Goal: Information Seeking & Learning: Check status

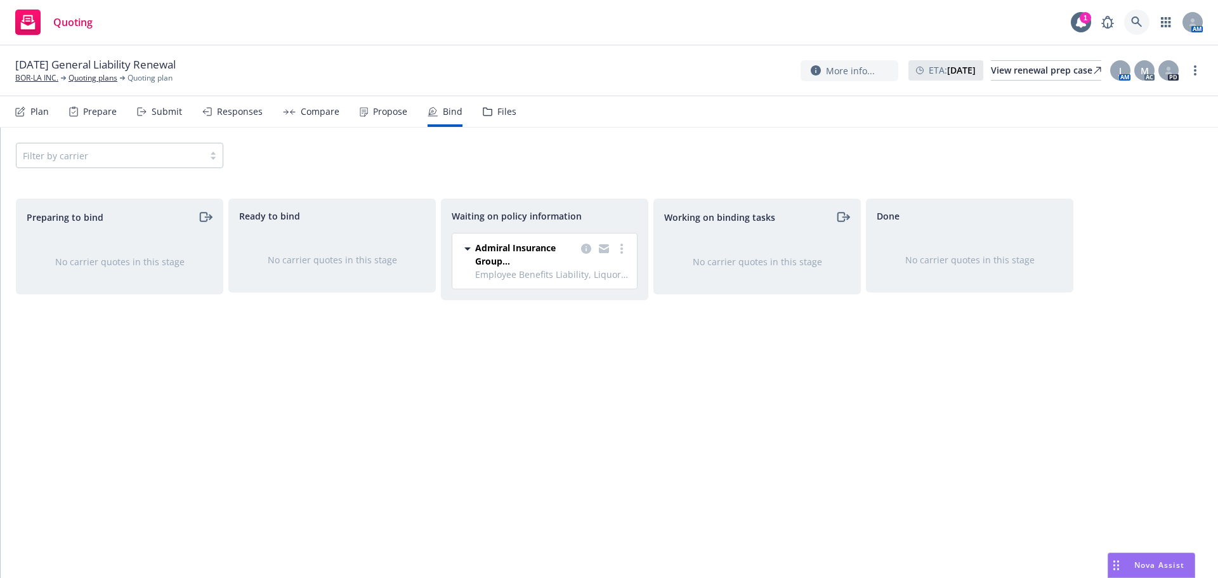
click at [1139, 23] on icon at bounding box center [1136, 21] width 11 height 11
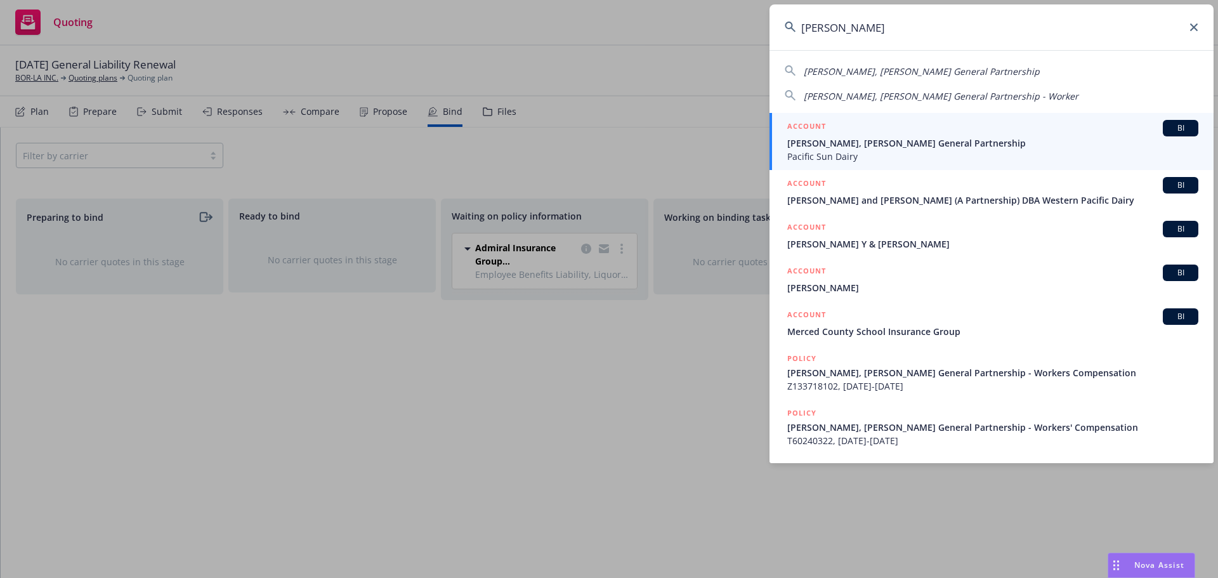
type input "paul beno"
click at [863, 134] on div "ACCOUNT BI" at bounding box center [992, 128] width 411 height 16
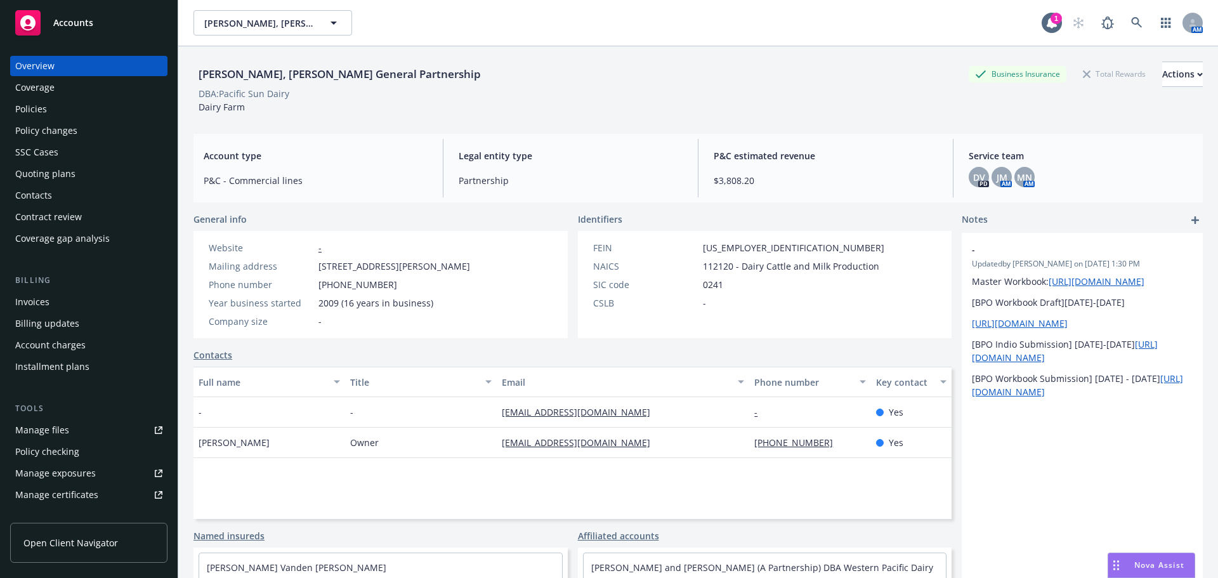
click at [81, 107] on div "Policies" at bounding box center [88, 109] width 147 height 20
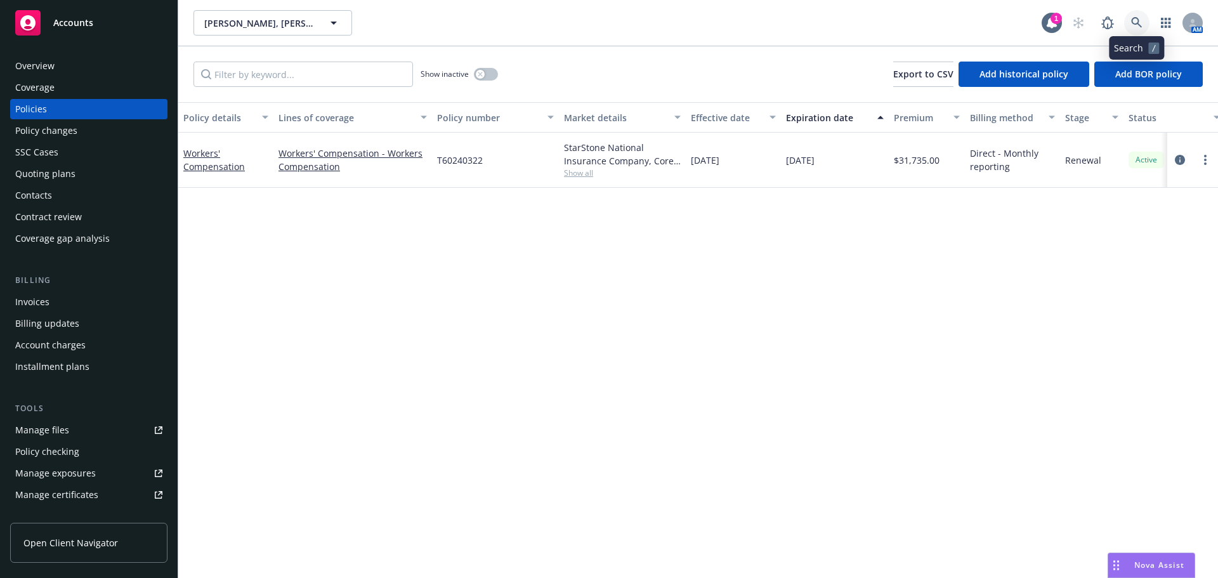
click at [1143, 23] on link at bounding box center [1136, 22] width 25 height 25
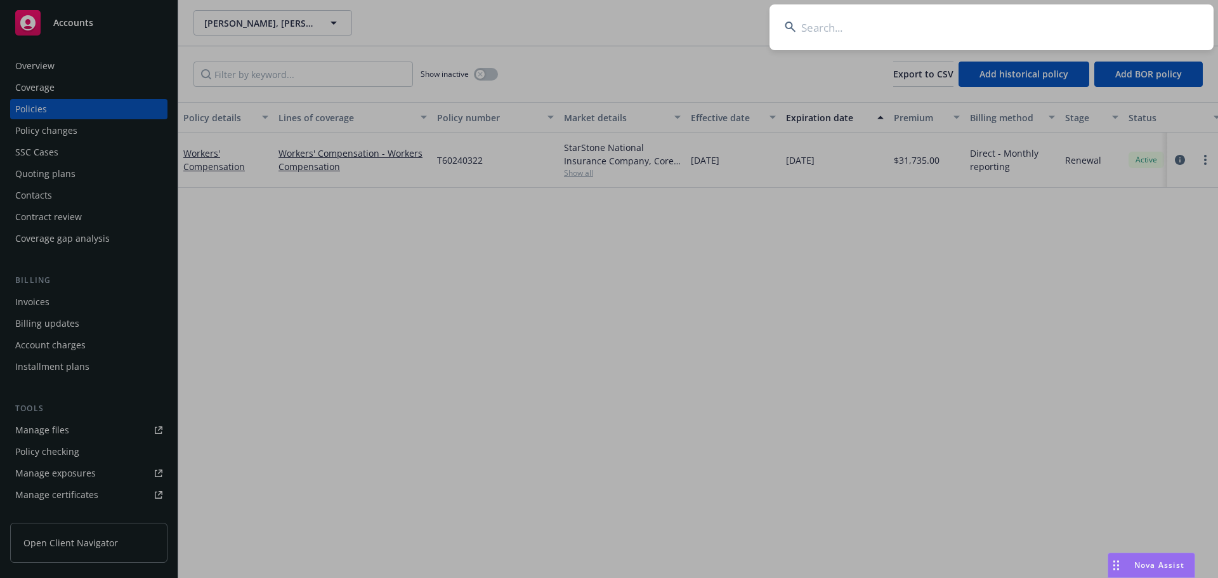
click at [832, 32] on input at bounding box center [991, 27] width 444 height 46
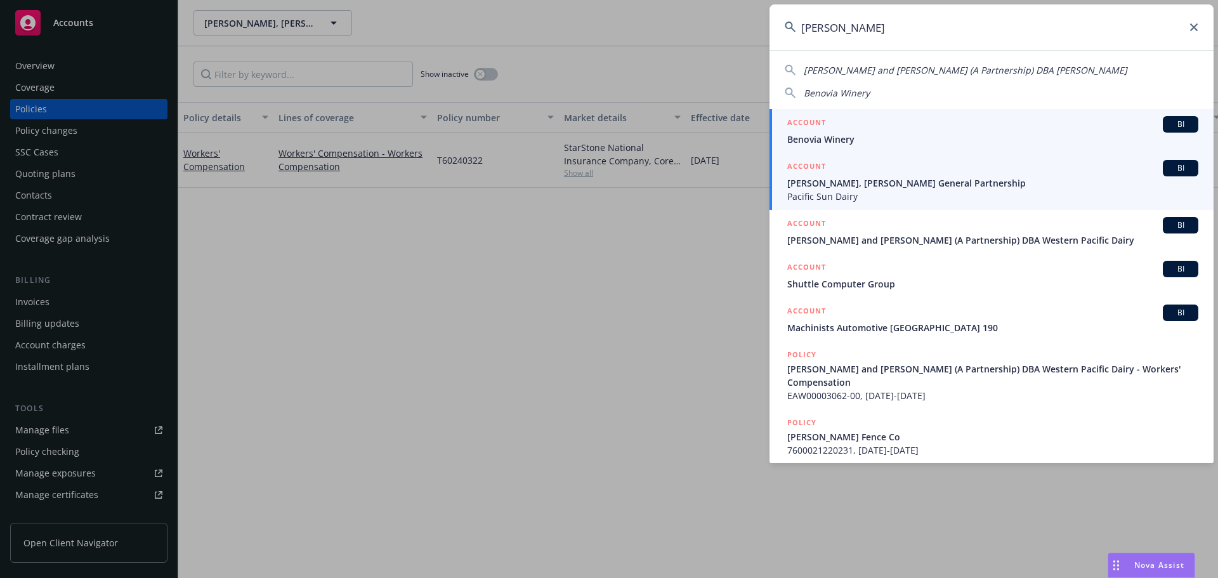
type input "beno"
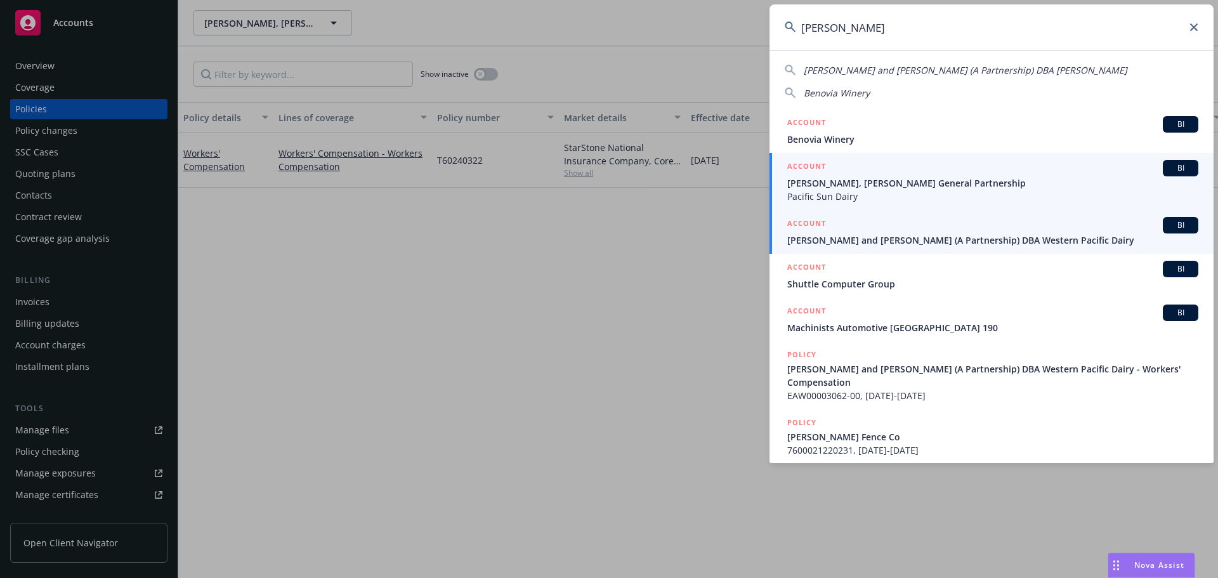
click at [881, 235] on span "Beno, Paul and Beno, Nancy (A Partnership) DBA Western Pacific Dairy" at bounding box center [992, 239] width 411 height 13
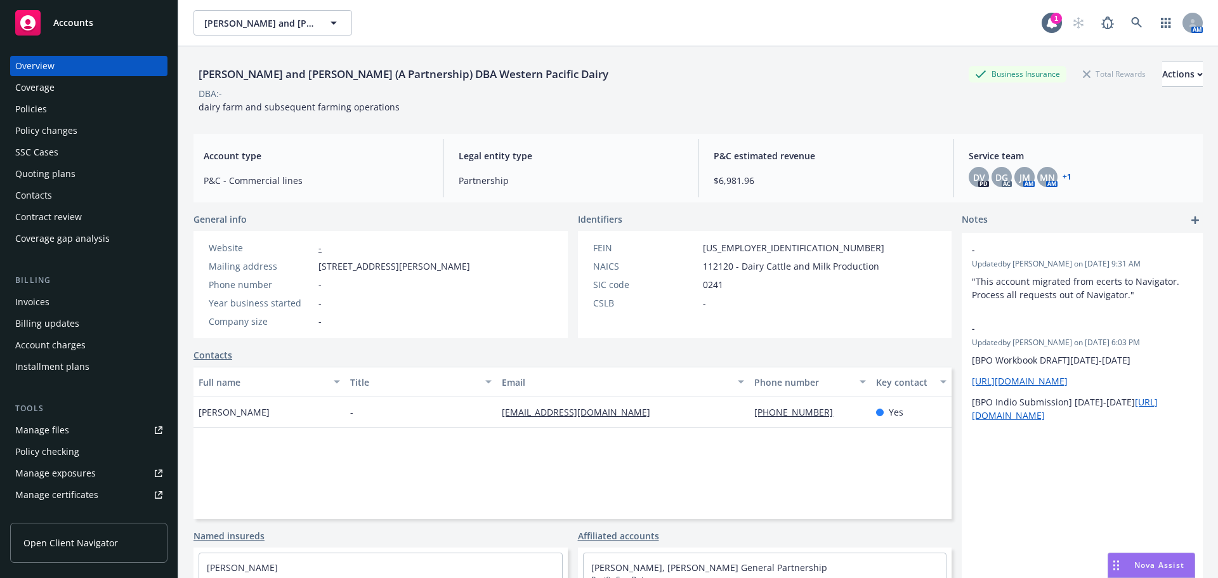
click at [112, 108] on div "Policies" at bounding box center [88, 109] width 147 height 20
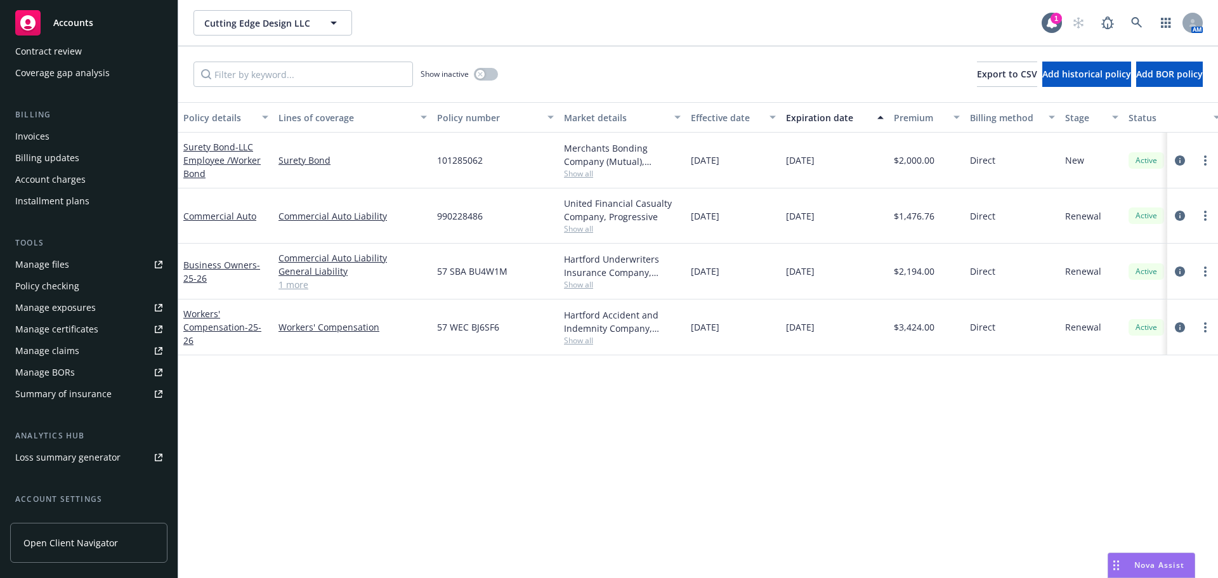
scroll to position [143, 0]
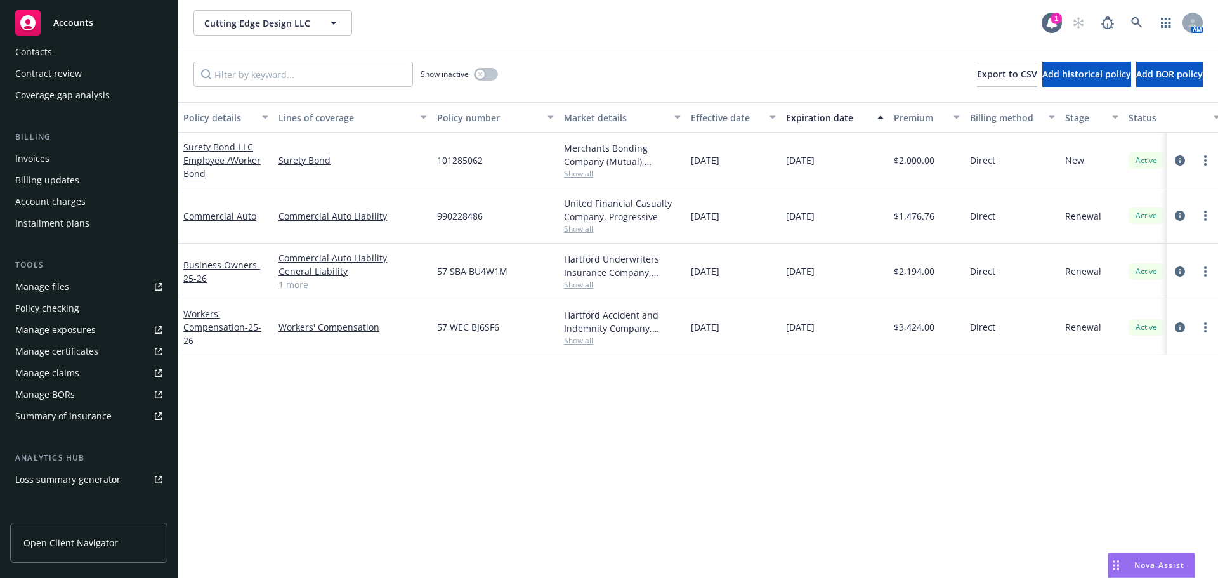
click at [74, 349] on div "Manage certificates" at bounding box center [56, 351] width 83 height 20
click at [1131, 23] on icon at bounding box center [1136, 22] width 11 height 11
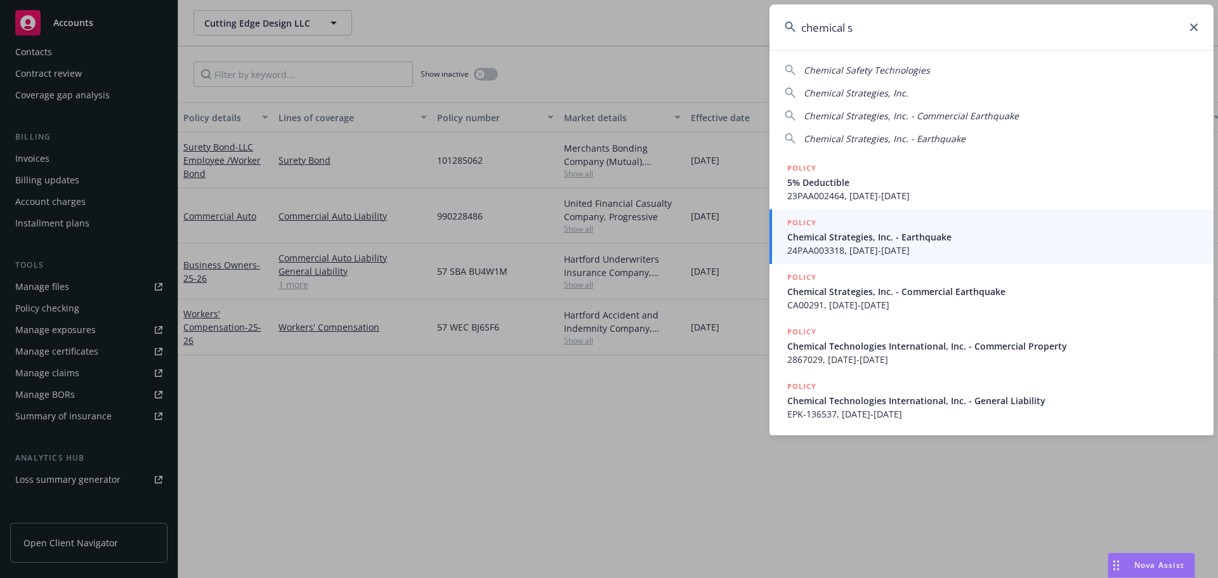
type input "chemical s"
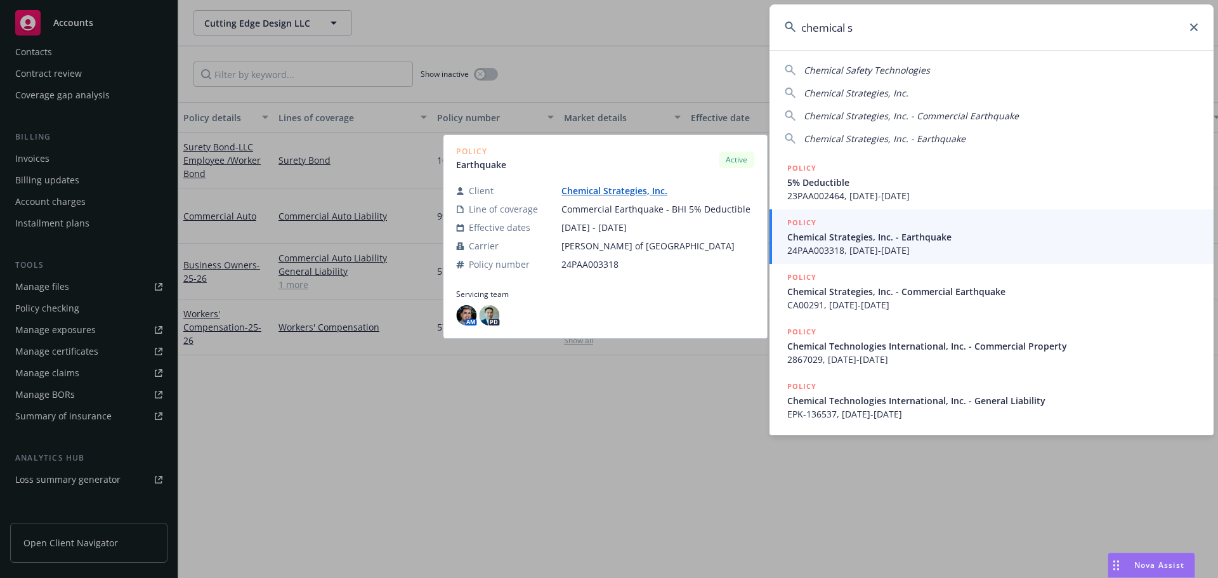
click at [874, 233] on span "Chemical Strategies, Inc. - Earthquake" at bounding box center [992, 236] width 411 height 13
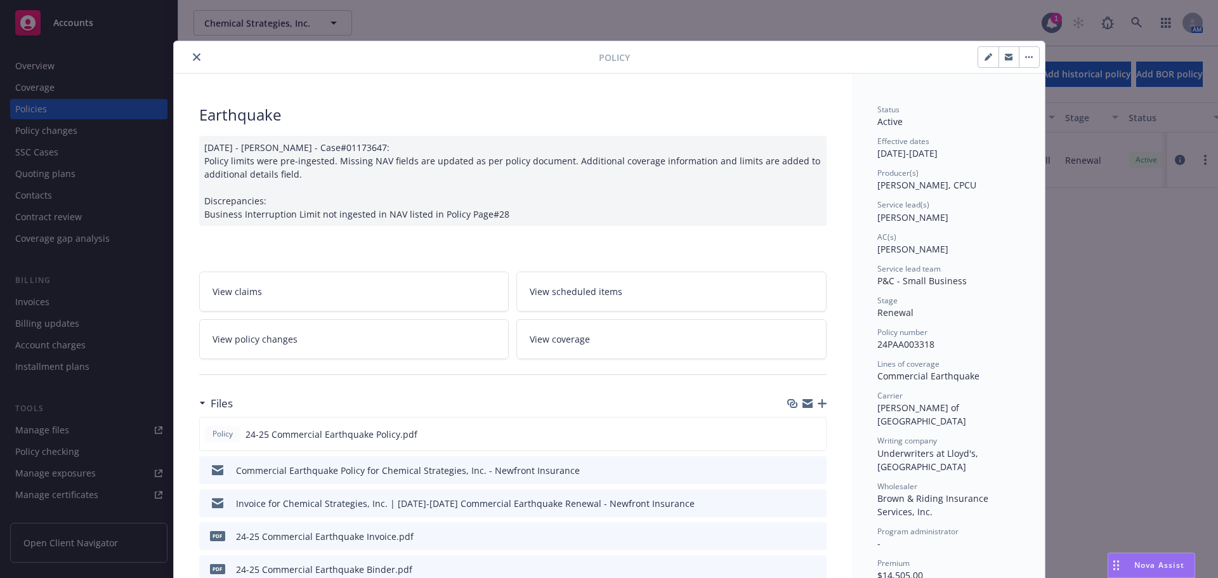
click at [193, 56] on icon "close" at bounding box center [197, 57] width 8 height 8
